Goal: Obtain resource: Download file/media

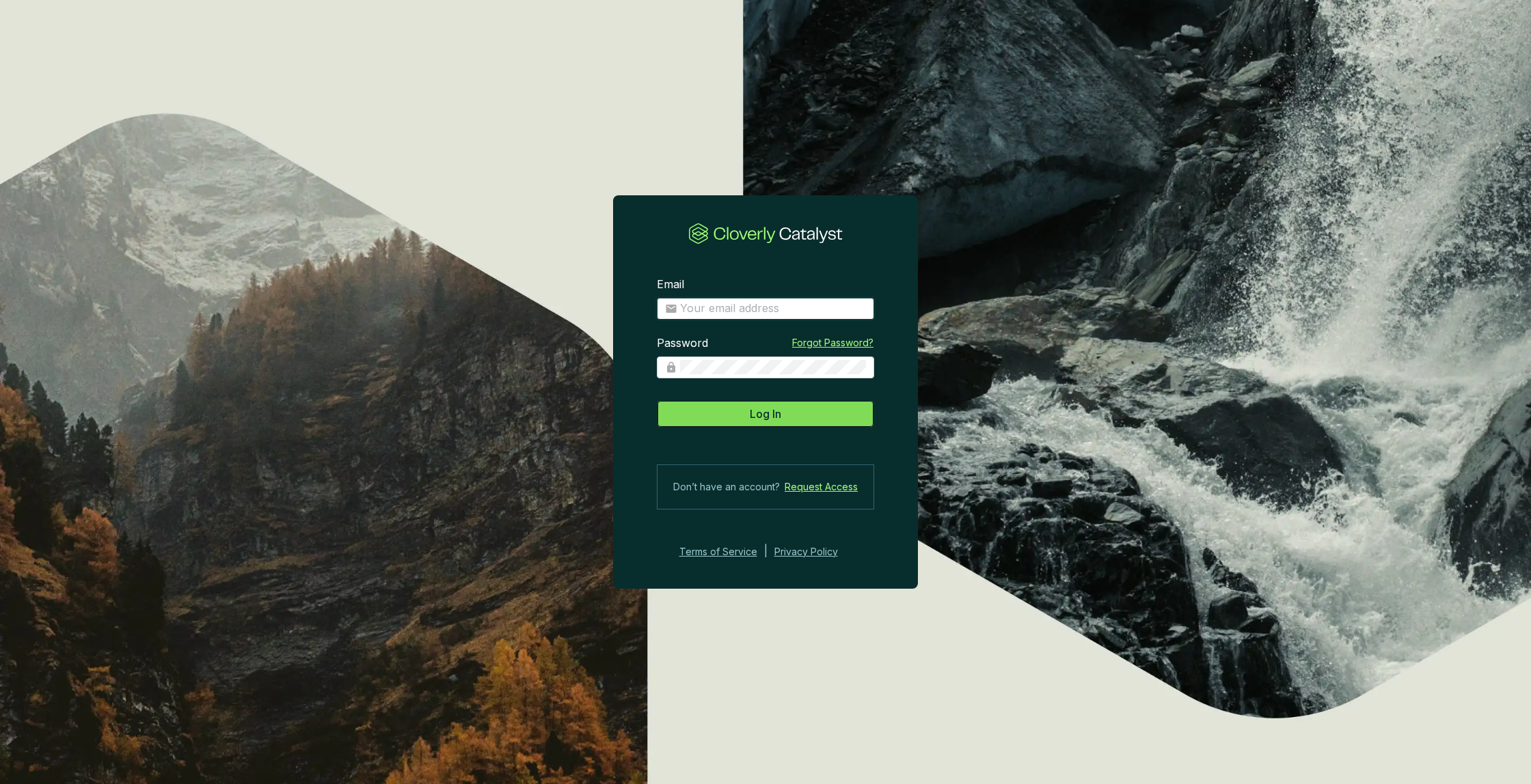
type input "[PERSON_NAME][EMAIL_ADDRESS][DOMAIN_NAME]"
click at [768, 418] on span "Log In" at bounding box center [765, 414] width 31 height 16
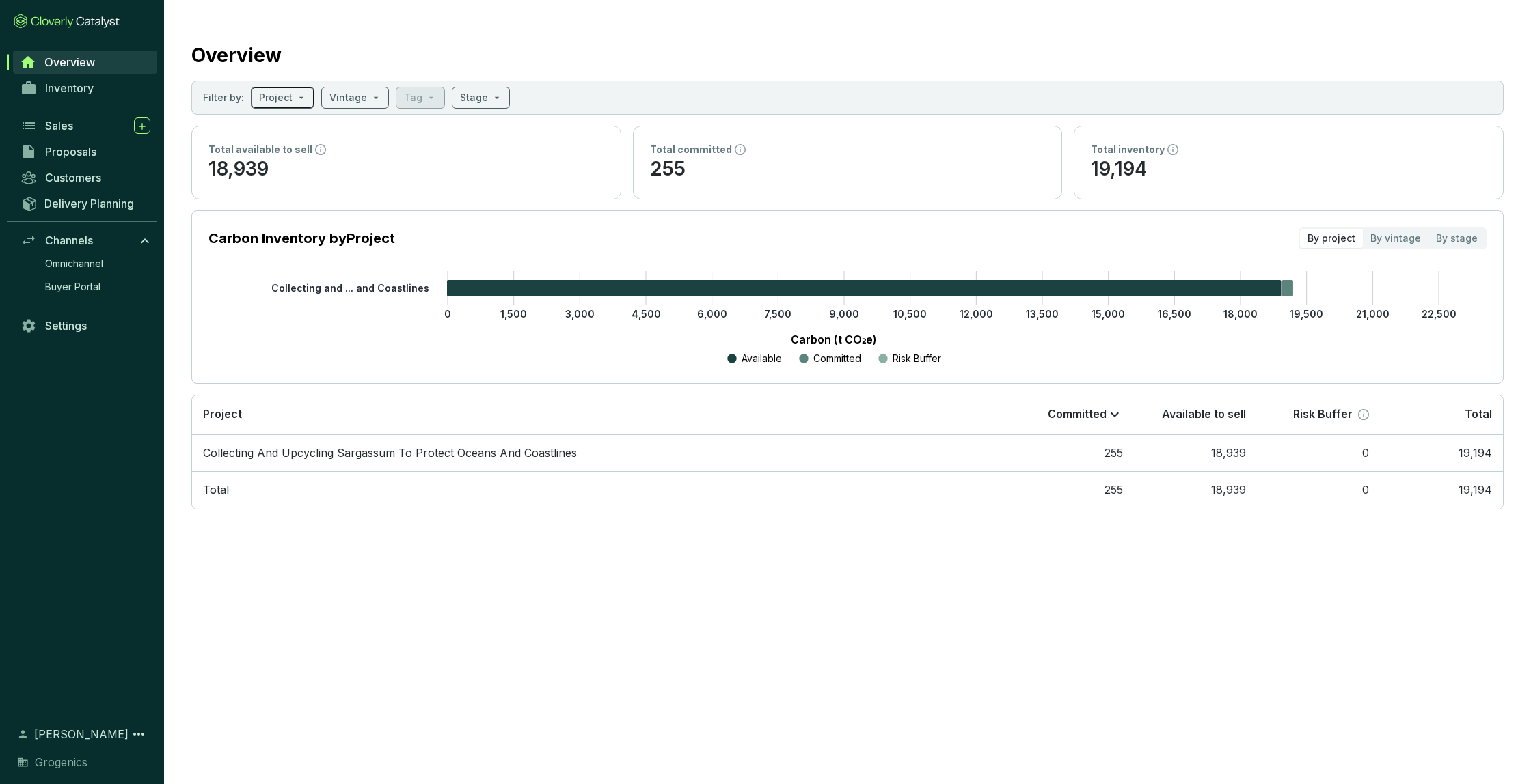
click at [267, 100] on input "search" at bounding box center [276, 98] width 34 height 20
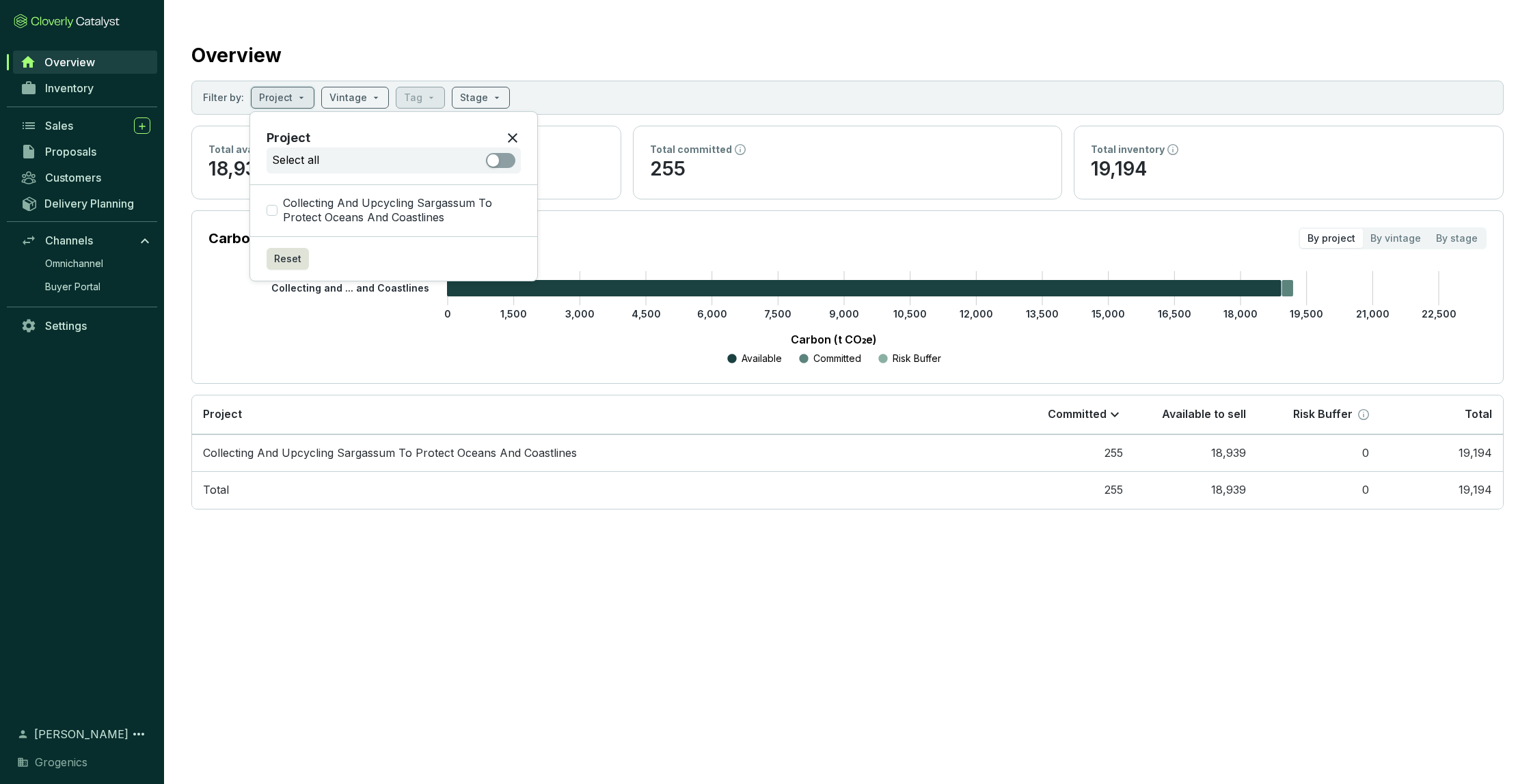
click at [591, 80] on section "Filter by: Project Vintage Tag Stage" at bounding box center [847, 97] width 1312 height 34
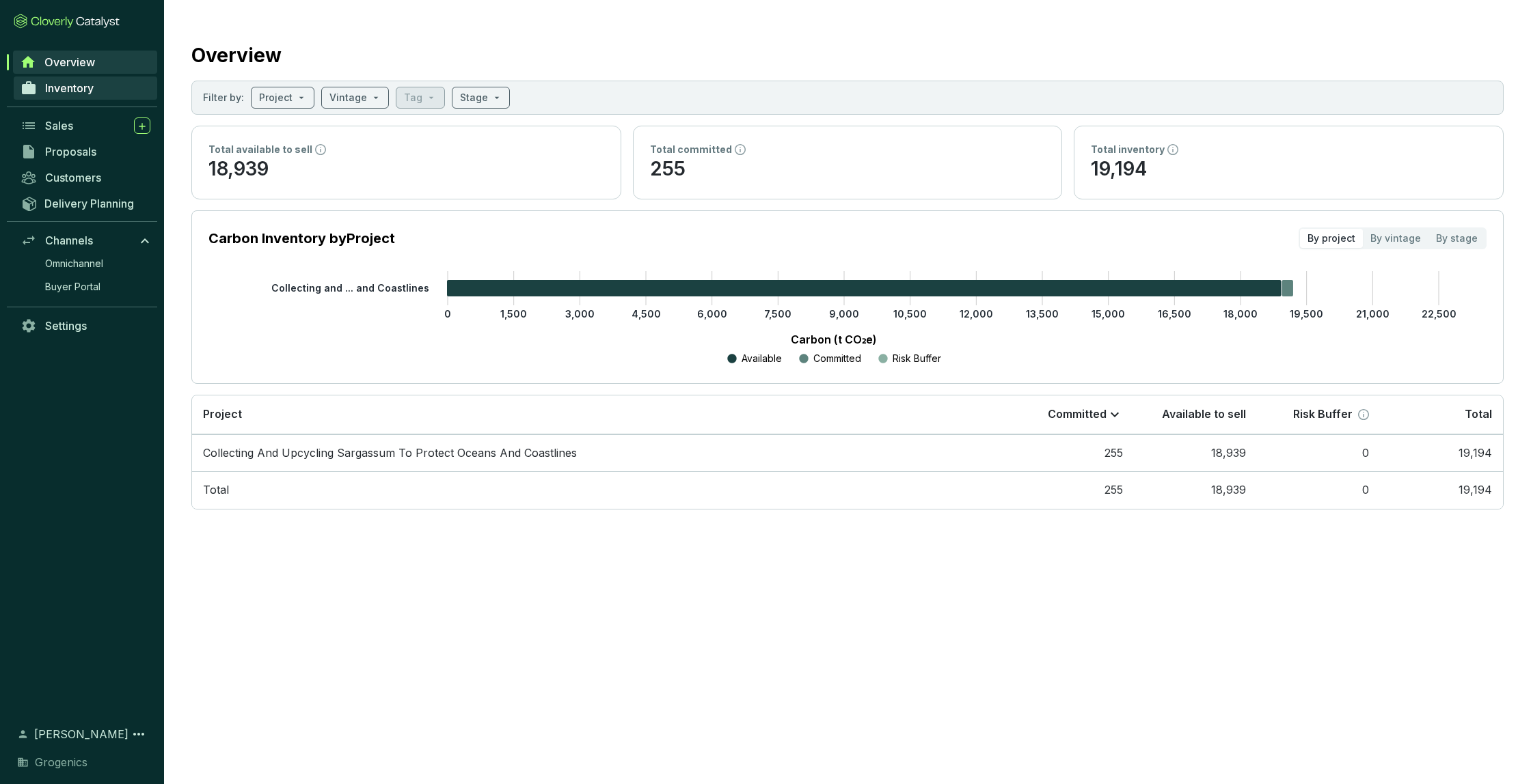
click at [60, 94] on span "Inventory" at bounding box center [69, 88] width 48 height 14
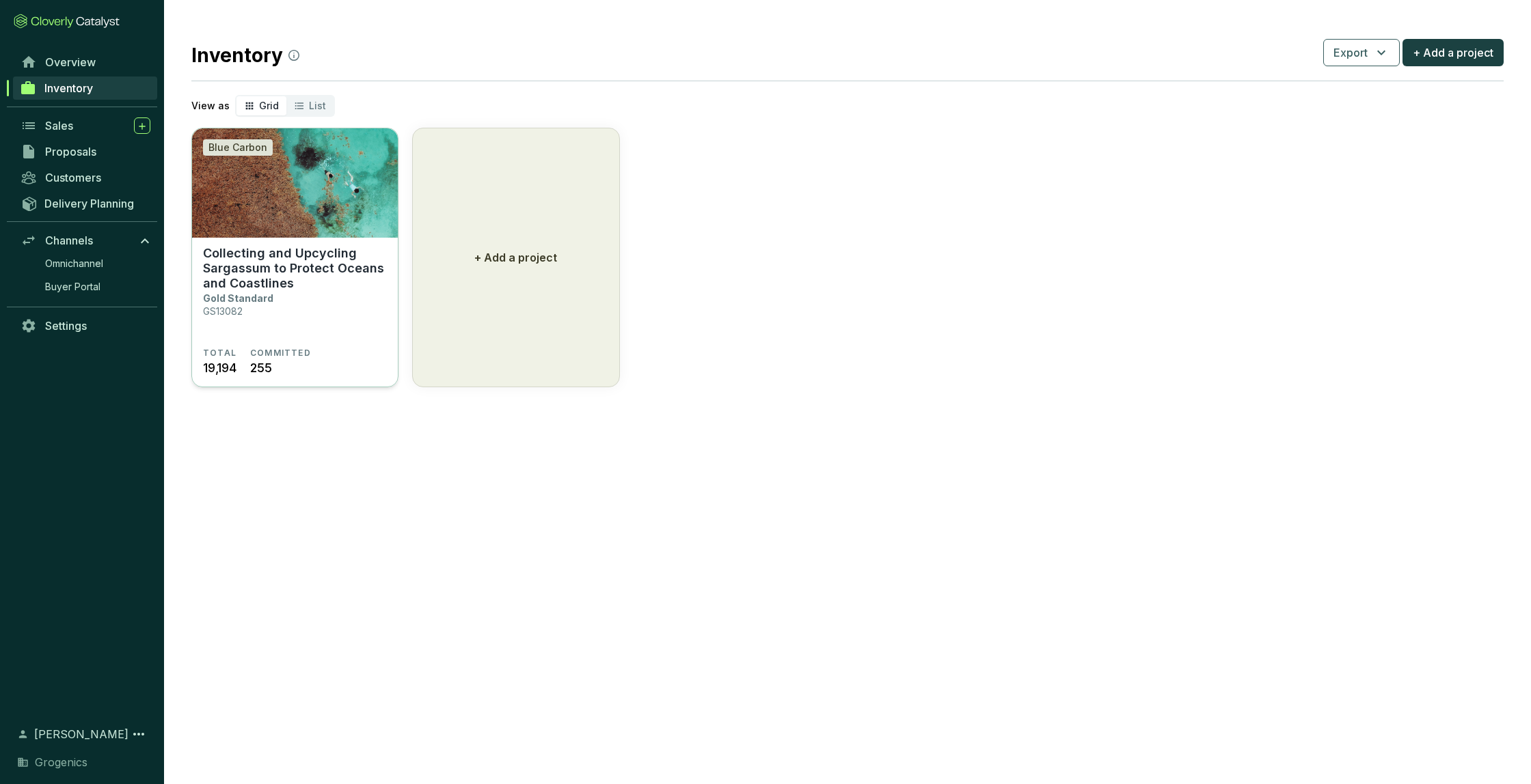
click at [270, 284] on p "Collecting and Upcycling Sargassum to Protect Oceans and Coastlines" at bounding box center [295, 269] width 184 height 45
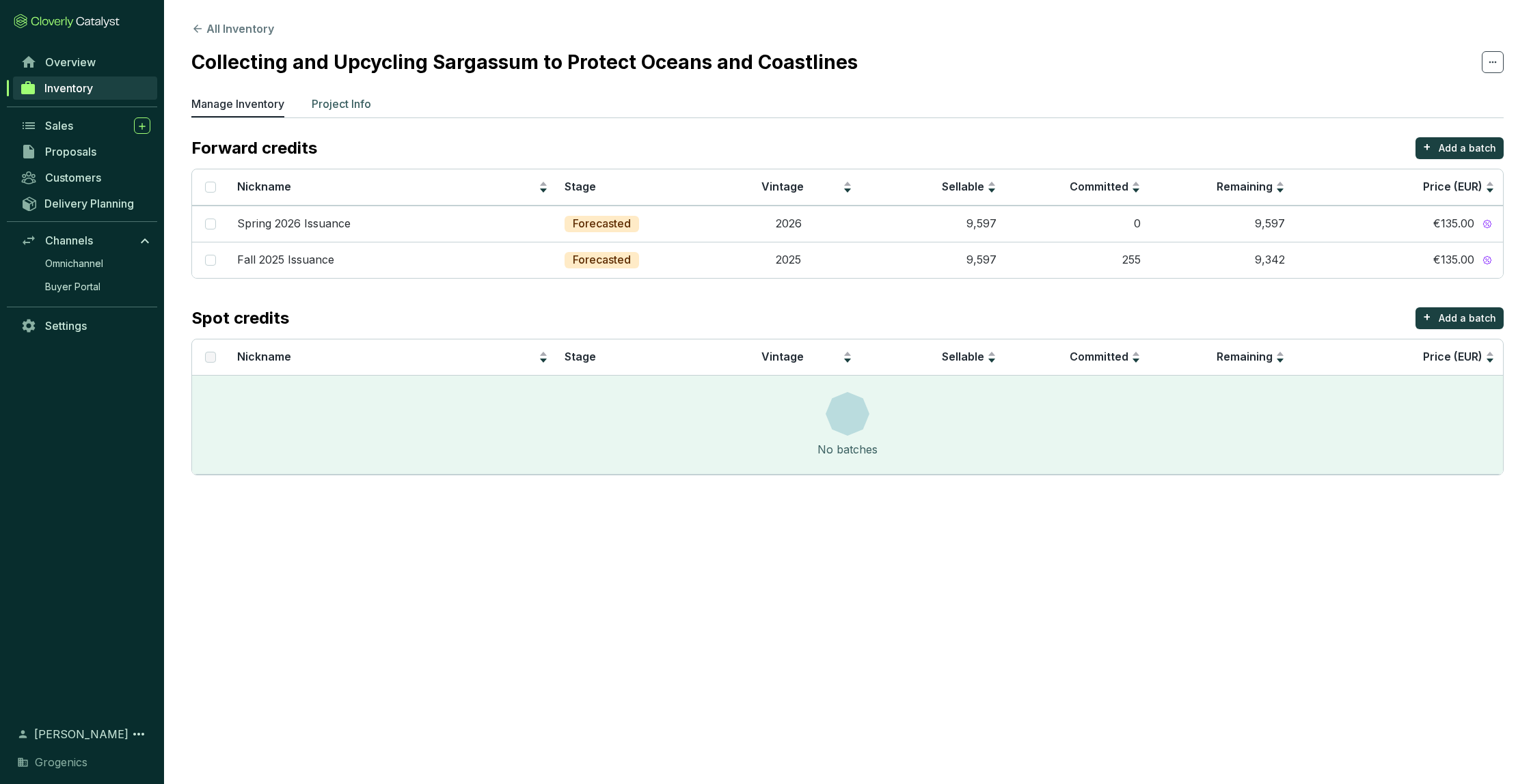
click at [327, 102] on p "Project Info" at bounding box center [341, 104] width 59 height 16
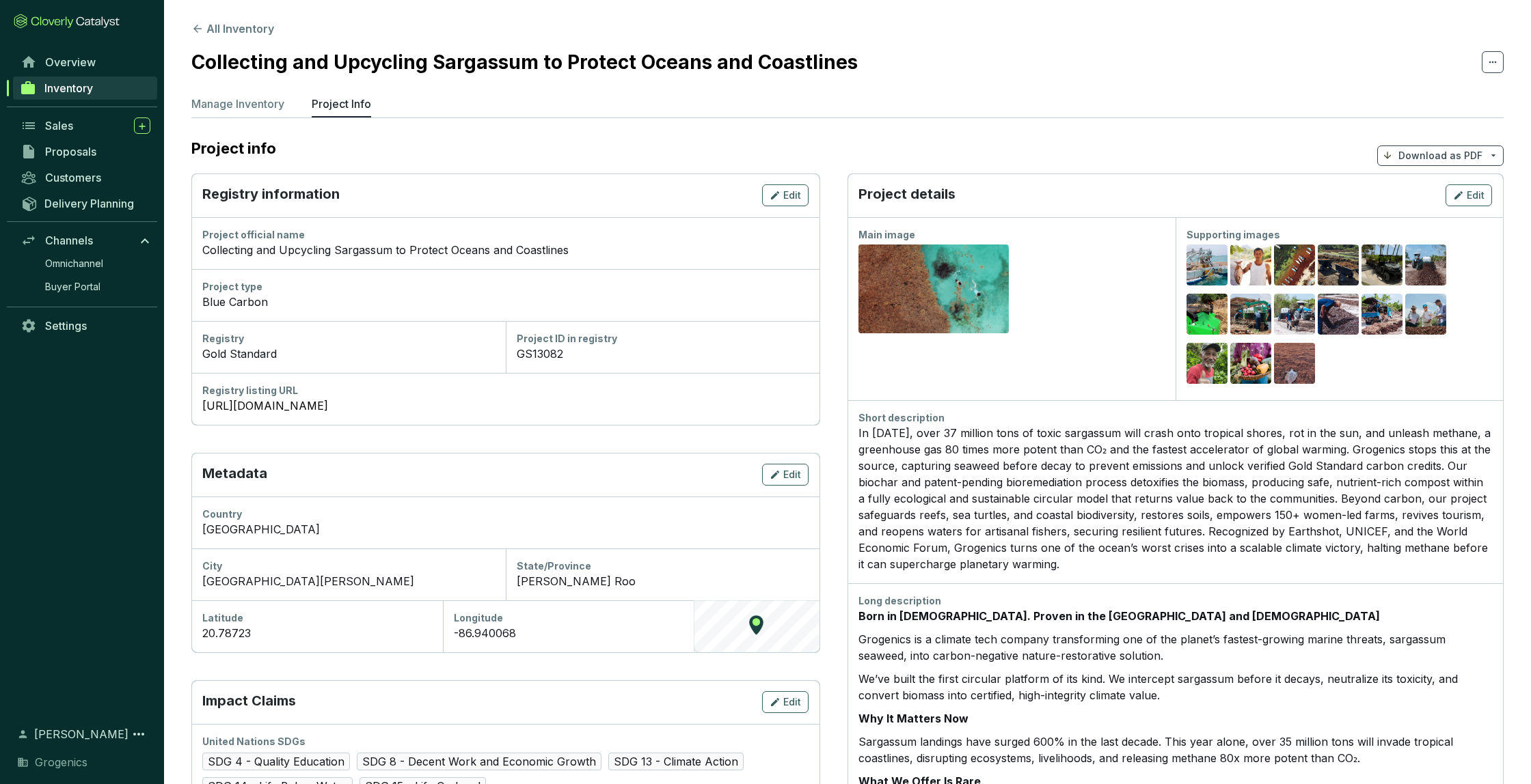
click at [1435, 155] on p "Download as PDF" at bounding box center [1440, 155] width 84 height 14
click at [1439, 211] on span "Hide pricing" at bounding box center [1438, 215] width 58 height 11
click at [1423, 185] on span "Show pricing" at bounding box center [1440, 188] width 62 height 11
